Goal: Information Seeking & Learning: Understand process/instructions

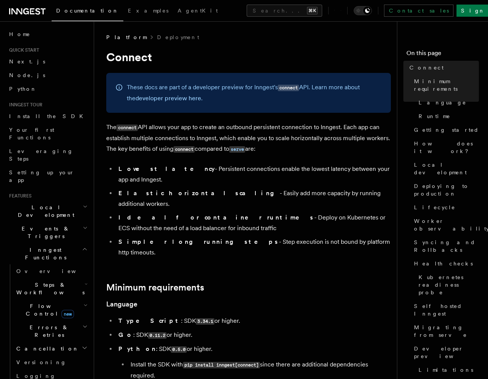
click at [239, 127] on p "The connect API allows your app to create an outbound persistent connection to …" at bounding box center [248, 138] width 285 height 33
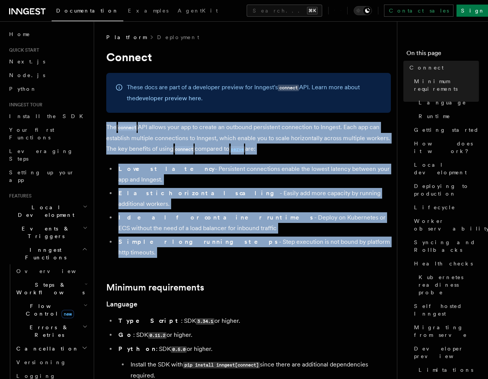
drag, startPoint x: 239, startPoint y: 127, endPoint x: 271, endPoint y: 217, distance: 95.3
click at [271, 236] on li "Simpler long running steps - Step execution is not bound by platform http timeo…" at bounding box center [253, 246] width 275 height 21
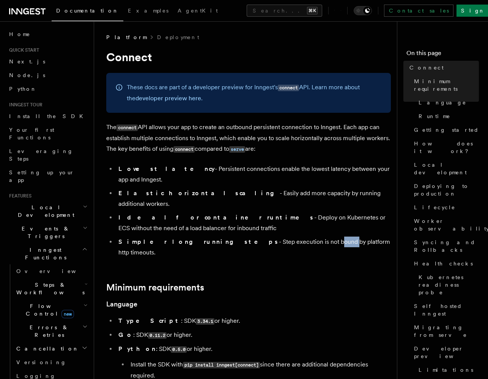
click at [271, 236] on li "Simpler long running steps - Step execution is not bound by platform http timeo…" at bounding box center [253, 246] width 275 height 21
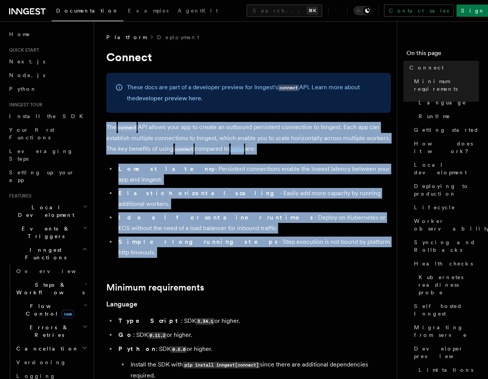
drag, startPoint x: 271, startPoint y: 217, endPoint x: 212, endPoint y: 115, distance: 117.8
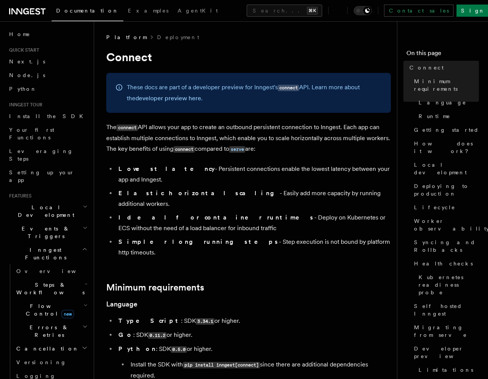
click at [200, 168] on li "Lowest latency - Persistent connections enable the lowest latency between your …" at bounding box center [253, 174] width 275 height 21
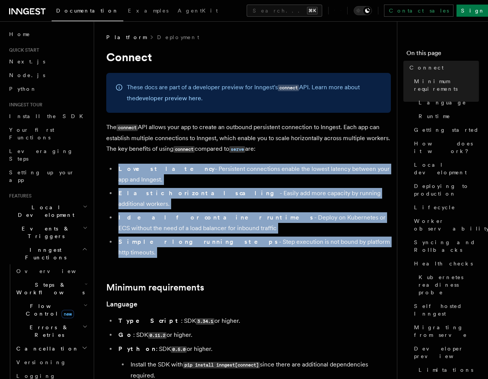
drag, startPoint x: 200, startPoint y: 168, endPoint x: 230, endPoint y: 220, distance: 59.5
click at [230, 220] on ul "Lowest latency - Persistent connections enable the lowest latency between your …" at bounding box center [248, 211] width 285 height 94
click at [230, 236] on li "Simpler long running steps - Step execution is not bound by platform http timeo…" at bounding box center [253, 246] width 275 height 21
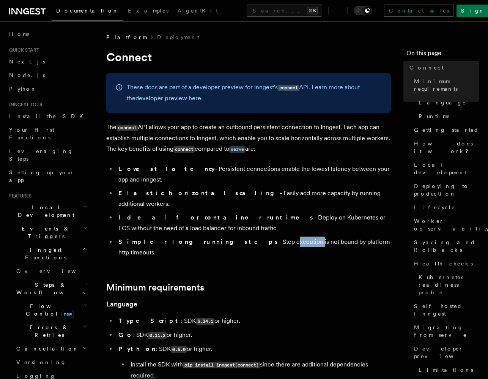
click at [230, 236] on li "Simpler long running steps - Step execution is not bound by platform http timeo…" at bounding box center [253, 246] width 275 height 21
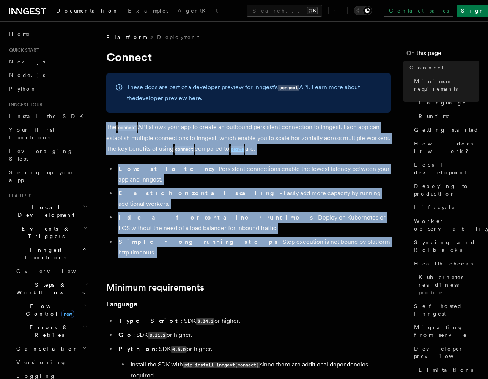
drag, startPoint x: 230, startPoint y: 220, endPoint x: 198, endPoint y: 154, distance: 73.3
click at [192, 214] on strong "Ideal for container runtimes" at bounding box center [216, 217] width 196 height 7
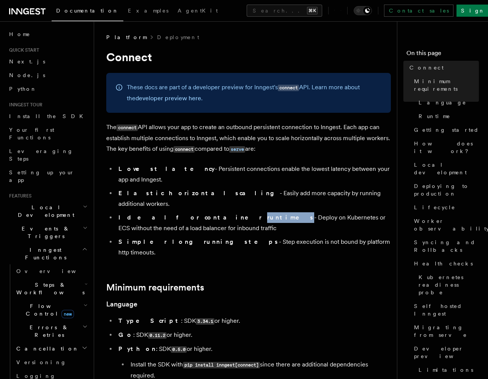
click at [192, 214] on strong "Ideal for container runtimes" at bounding box center [216, 217] width 196 height 7
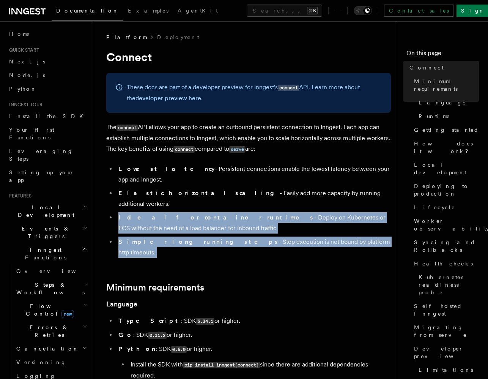
drag, startPoint x: 192, startPoint y: 197, endPoint x: 202, endPoint y: 223, distance: 28.3
click at [202, 223] on ul "Lowest latency - Persistent connections enable the lowest latency between your …" at bounding box center [248, 211] width 285 height 94
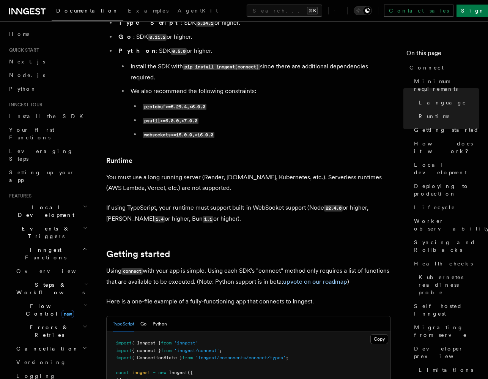
scroll to position [297, 0]
click at [214, 203] on p "If using TypeScript, your runtime must support built-in WebSocket support (Node…" at bounding box center [248, 214] width 285 height 22
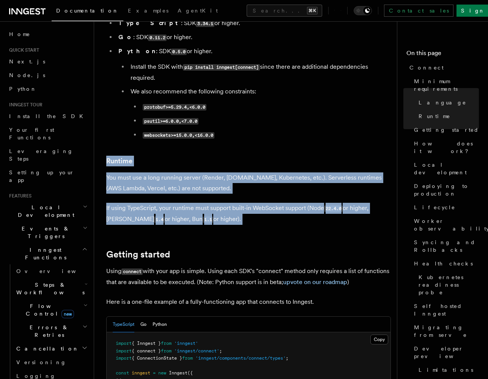
drag, startPoint x: 214, startPoint y: 182, endPoint x: 190, endPoint y: 130, distance: 57.2
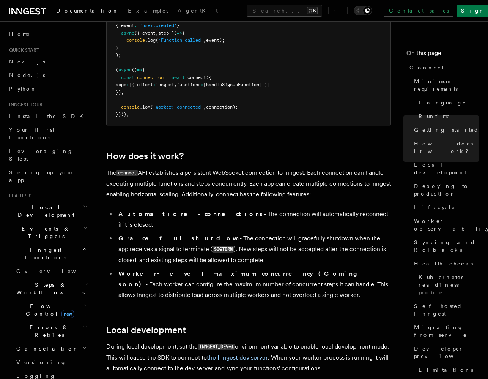
scroll to position [690, 0]
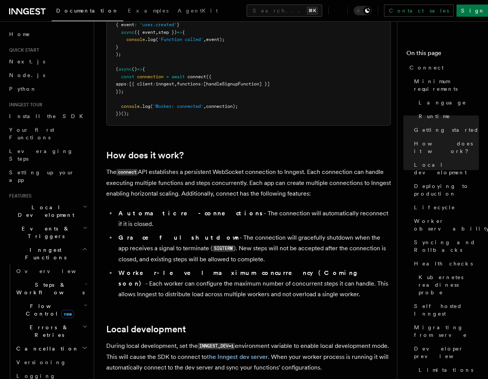
click at [211, 167] on p "The connect API establishes a persistent WebSocket connection to Inngest. Each …" at bounding box center [248, 183] width 285 height 32
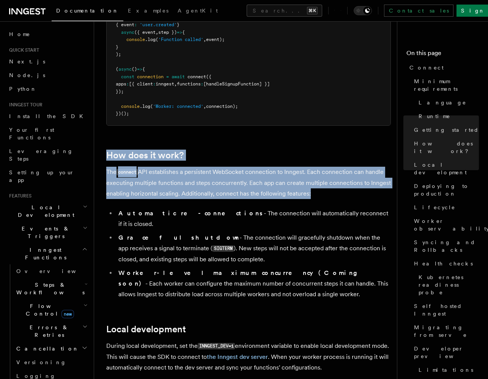
drag, startPoint x: 211, startPoint y: 165, endPoint x: 175, endPoint y: 116, distance: 60.6
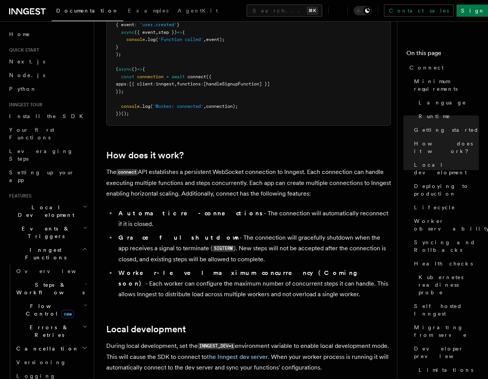
click at [181, 209] on strong "Automatic re-connections" at bounding box center [190, 212] width 145 height 7
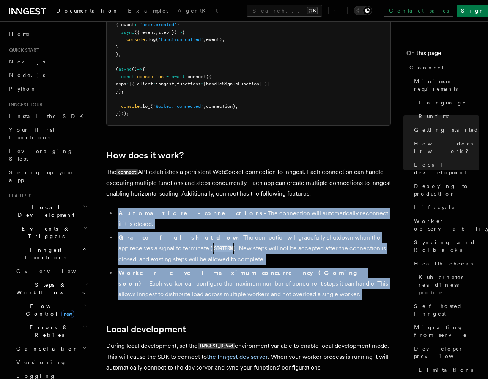
drag, startPoint x: 181, startPoint y: 180, endPoint x: 208, endPoint y: 229, distance: 55.2
click at [208, 229] on ul "Automatic re-connections - The connection will automatically reconnect if it is…" at bounding box center [248, 253] width 285 height 91
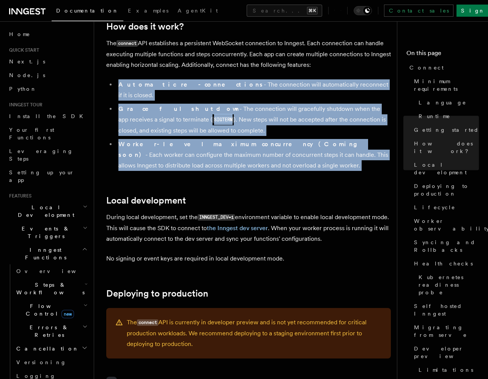
scroll to position [855, 0]
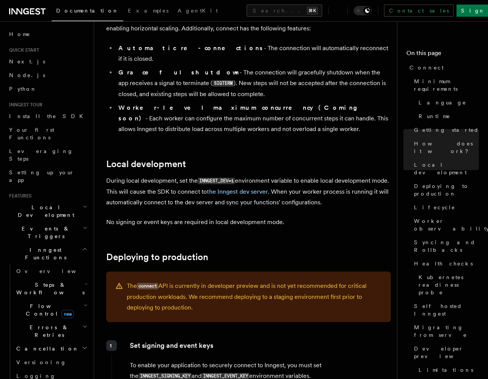
click at [176, 175] on p "During local development, set the INNGEST_DEV=1 environment variable to enable …" at bounding box center [248, 191] width 285 height 32
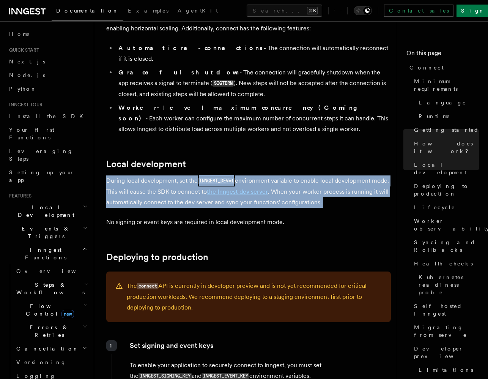
drag, startPoint x: 176, startPoint y: 137, endPoint x: 170, endPoint y: 133, distance: 7.1
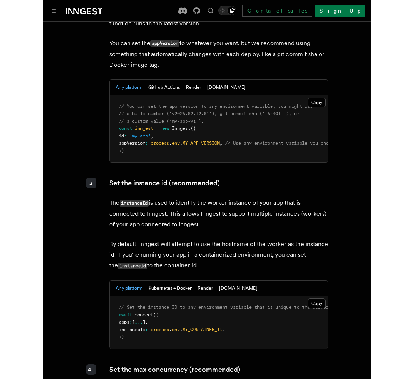
scroll to position [1416, 0]
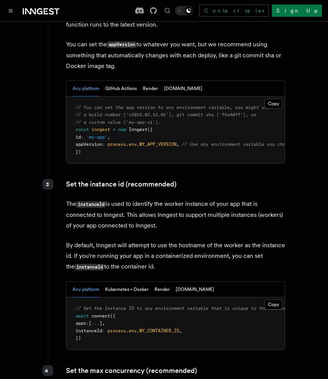
click at [190, 113] on pre "// You can set the app version to any environment variable, you might use // a …" at bounding box center [175, 129] width 218 height 67
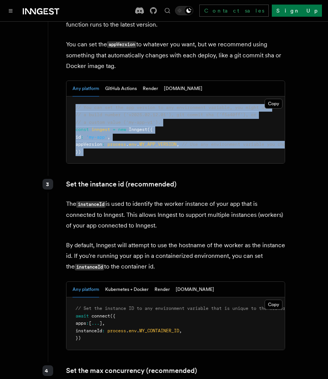
drag, startPoint x: 190, startPoint y: 113, endPoint x: 161, endPoint y: 69, distance: 51.8
click at [161, 96] on pre "// You can set the app version to any environment variable, you might use // a …" at bounding box center [175, 129] width 218 height 67
click at [161, 105] on span "// You can set the app version to any environment variable, you might use" at bounding box center [173, 107] width 194 height 5
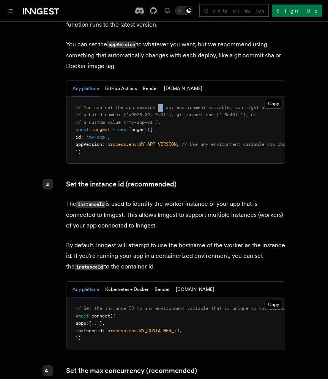
click at [161, 105] on span "// You can set the app version to any environment variable, you might use" at bounding box center [173, 107] width 194 height 5
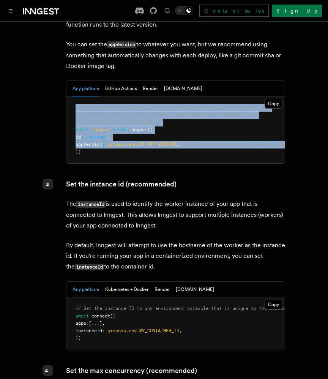
drag, startPoint x: 161, startPoint y: 69, endPoint x: 169, endPoint y: 104, distance: 35.4
click at [169, 105] on code "// You can set the app version to any environment variable, you might use // a …" at bounding box center [185, 130] width 218 height 50
click at [165, 142] on span "MY_APP_VERSION" at bounding box center [157, 144] width 37 height 5
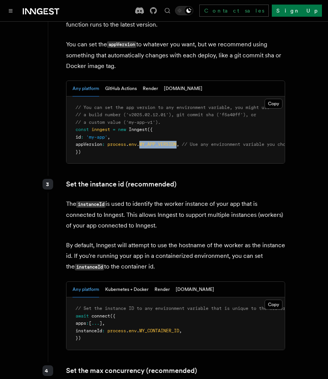
click at [165, 142] on span "MY_APP_VERSION" at bounding box center [157, 144] width 37 height 5
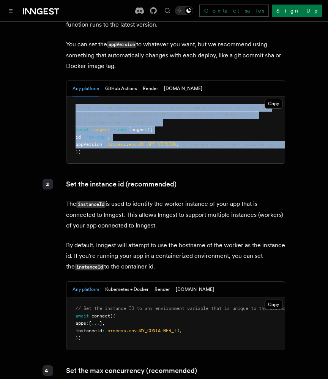
drag, startPoint x: 165, startPoint y: 108, endPoint x: 151, endPoint y: 64, distance: 46.0
click at [151, 96] on pre "// You can set the app version to any environment variable, you might use // a …" at bounding box center [175, 129] width 218 height 67
